Goal: Navigation & Orientation: Find specific page/section

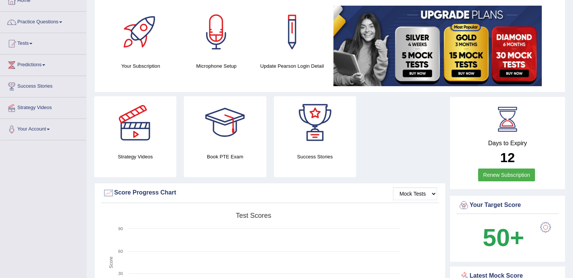
scroll to position [75, 0]
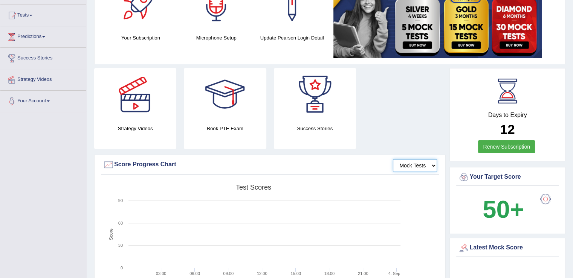
click at [432, 167] on select "Mock Tests" at bounding box center [415, 165] width 44 height 13
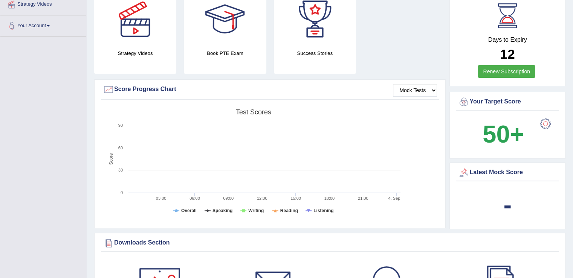
click at [547, 125] on div at bounding box center [545, 123] width 15 height 15
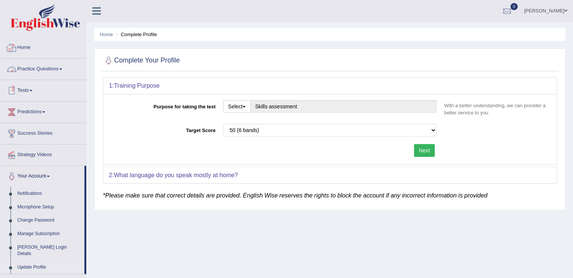
click at [21, 47] on link "Home" at bounding box center [43, 46] width 86 height 19
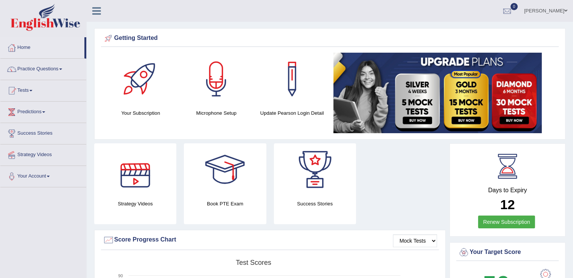
click at [136, 177] on div at bounding box center [135, 169] width 53 height 53
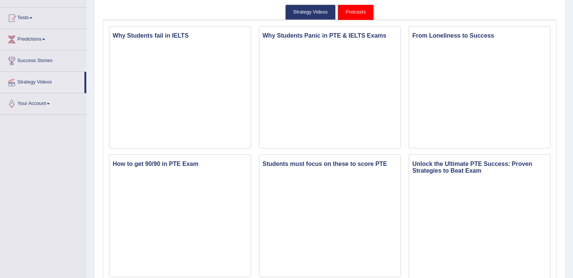
scroll to position [75, 0]
